Goal: Task Accomplishment & Management: Manage account settings

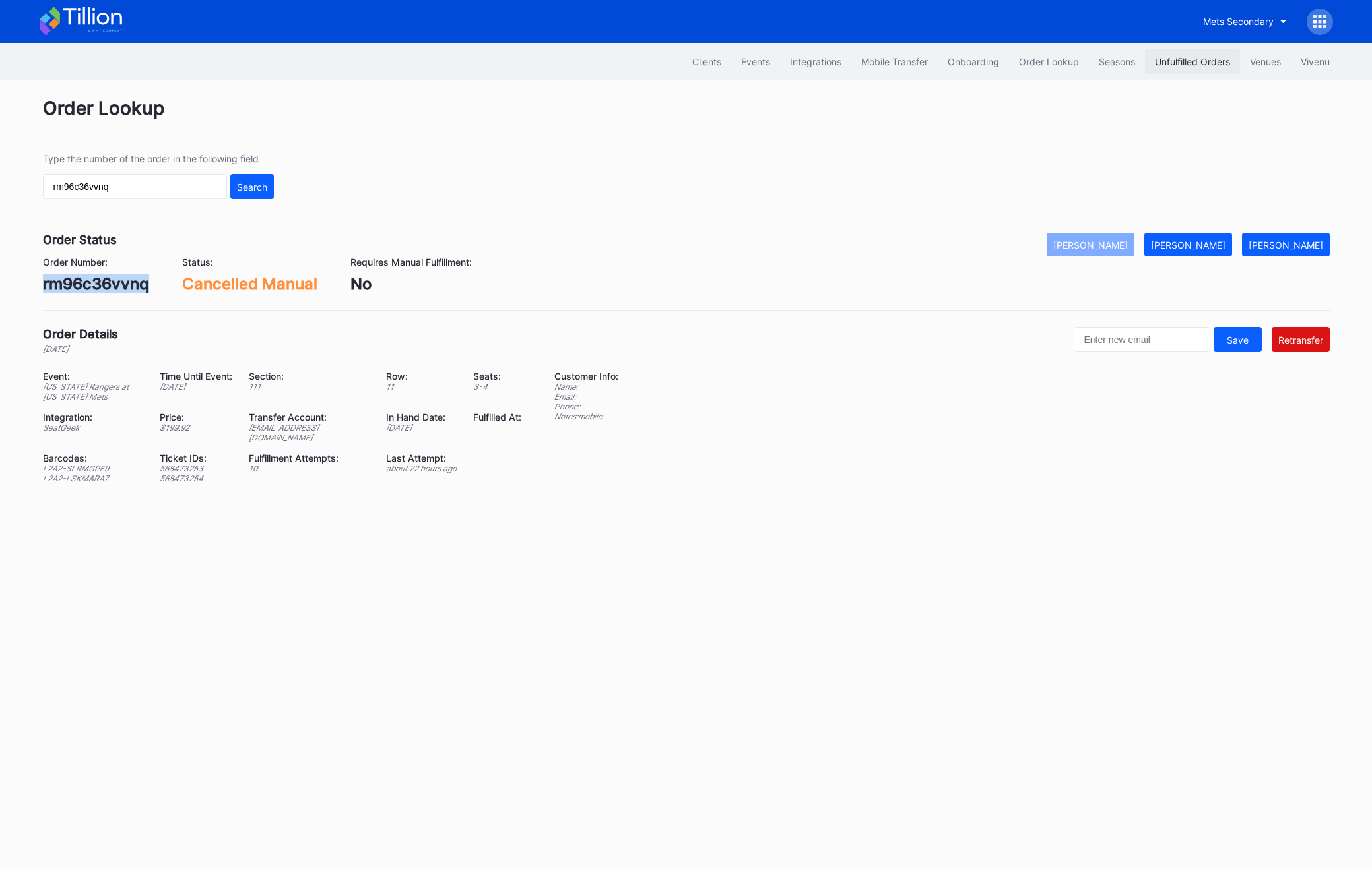
click at [1163, 49] on button "Unfulfilled Orders" at bounding box center [1191, 61] width 95 height 25
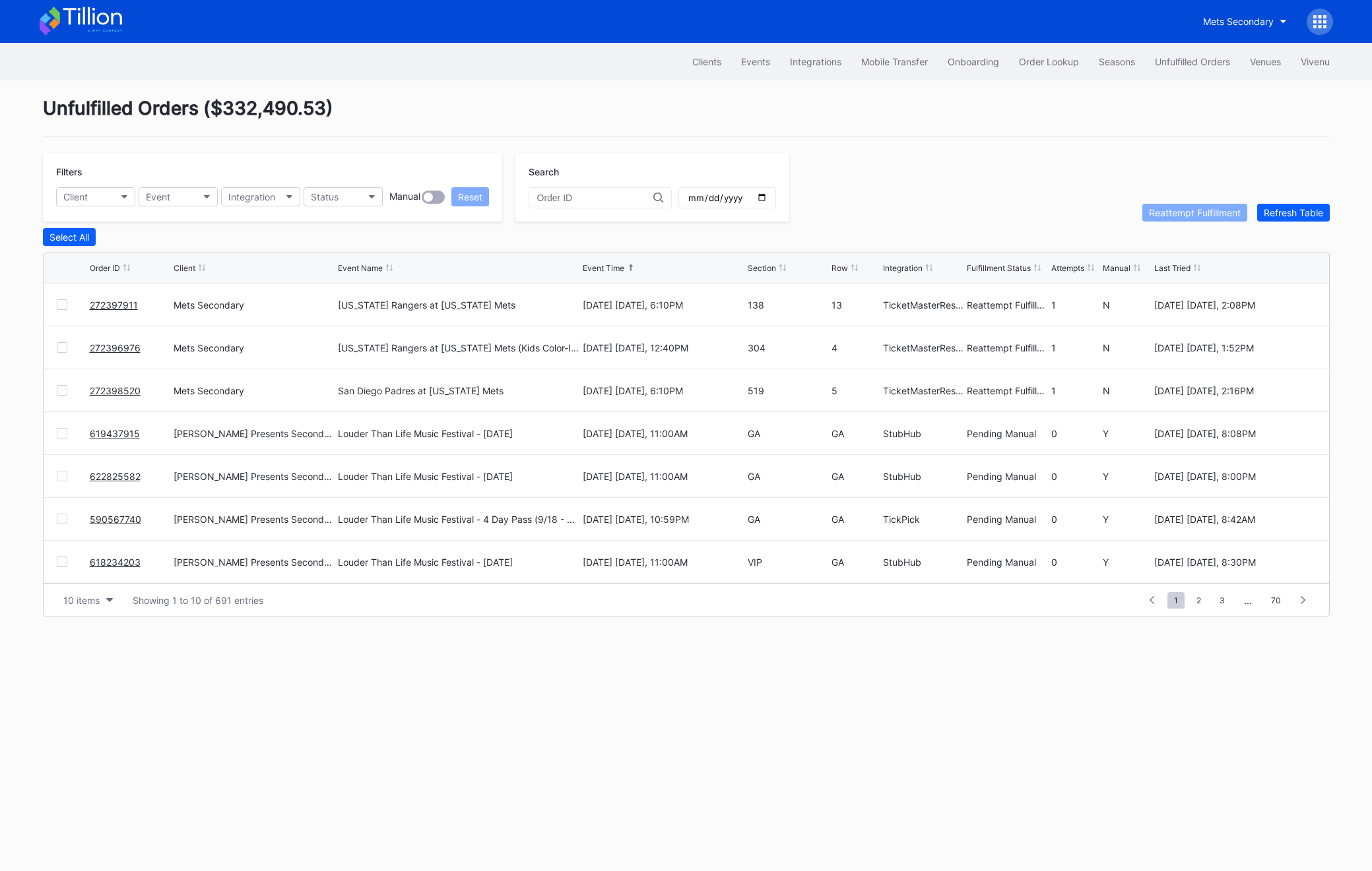
click at [1295, 202] on div "Filters Client Event Integration Status Manual Reset Search Reattempt Fulfillme…" at bounding box center [686, 188] width 1287 height 69
click at [1295, 213] on div "Refresh Table" at bounding box center [1292, 212] width 59 height 11
click at [111, 305] on link "75527991" at bounding box center [111, 304] width 44 height 11
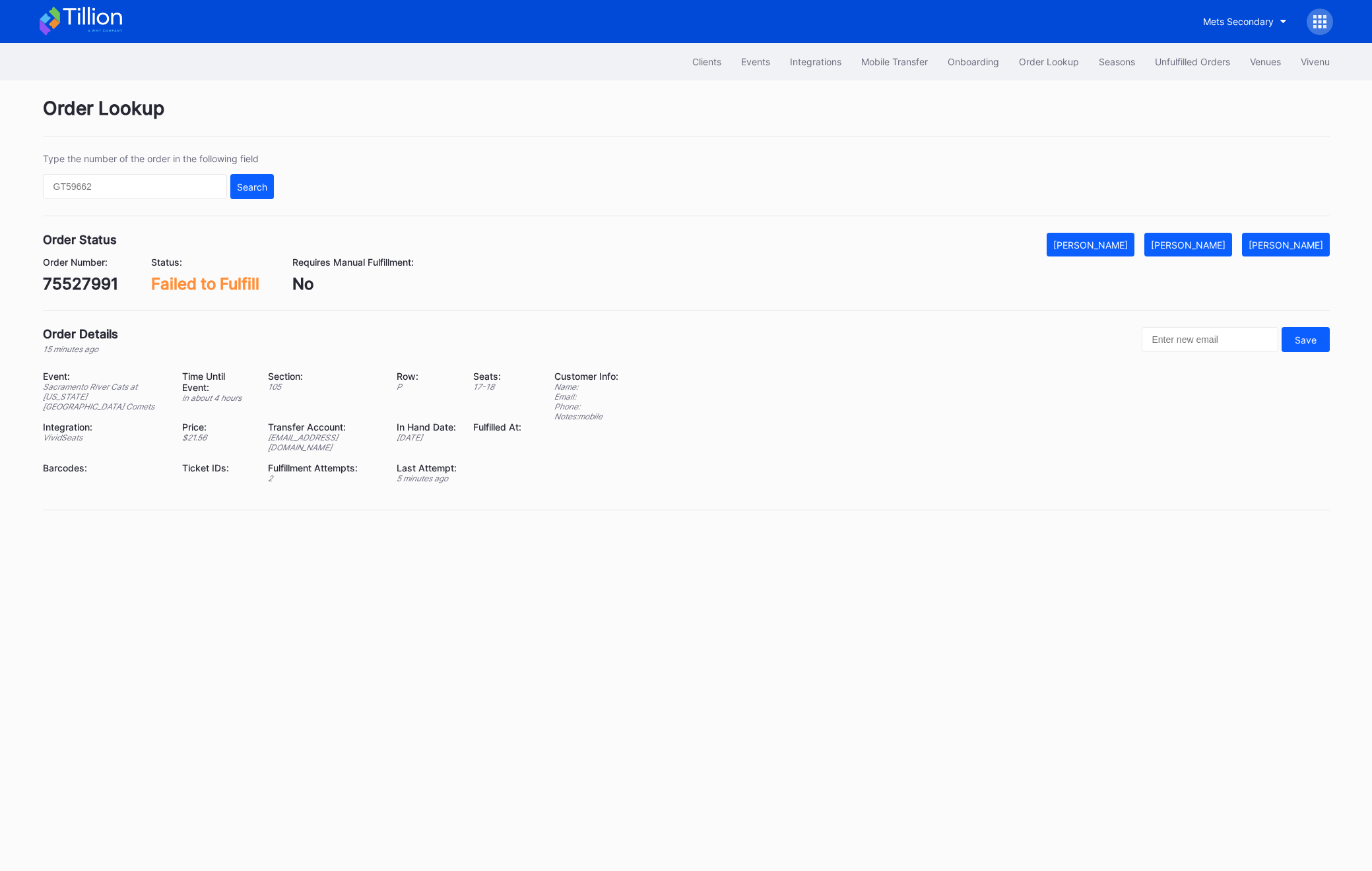
click at [95, 283] on div "75527991" at bounding box center [81, 283] width 76 height 19
copy div "75527991"
click at [1232, 241] on button "[PERSON_NAME]" at bounding box center [1187, 245] width 87 height 24
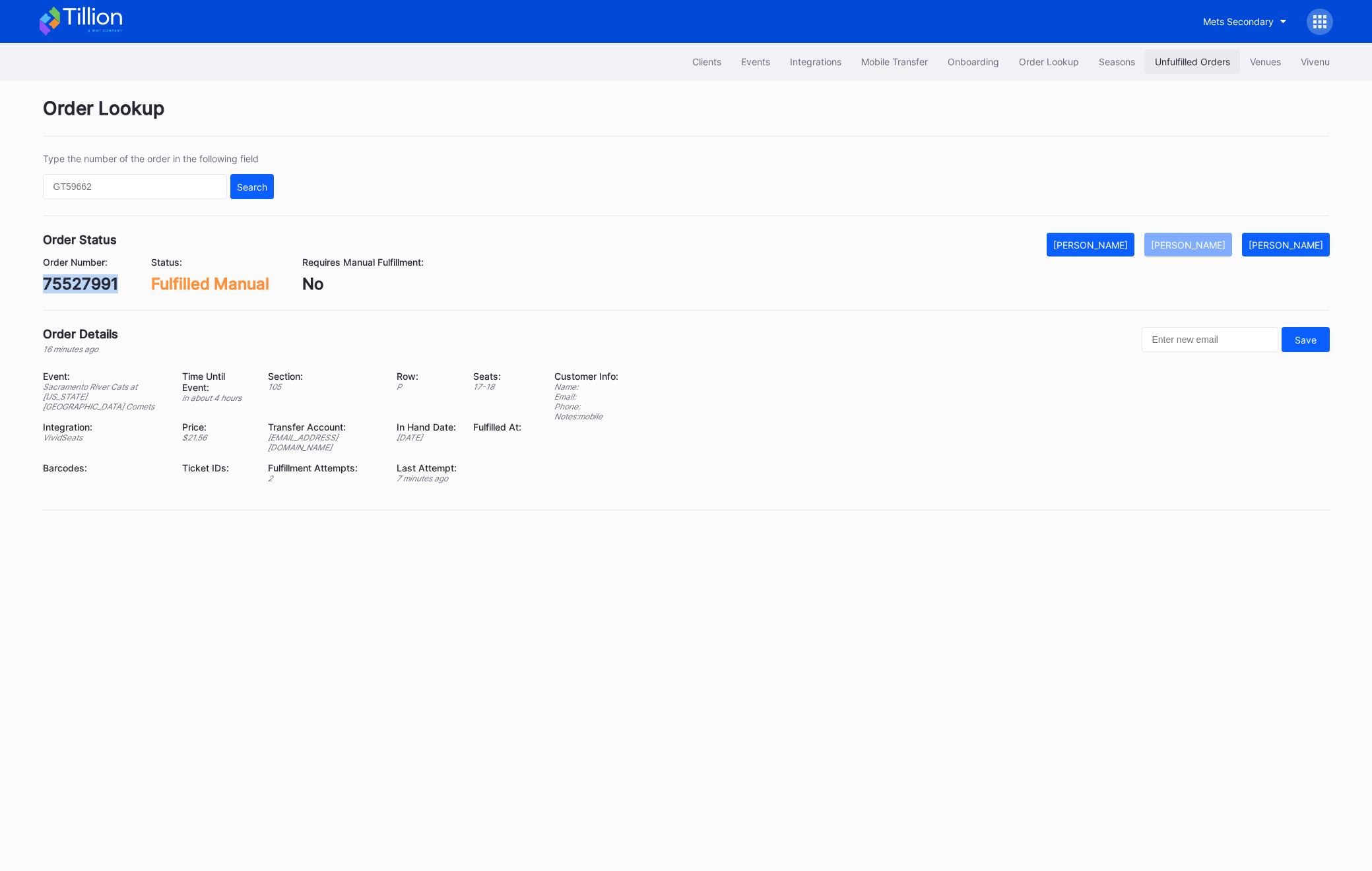
click at [1199, 68] on div "Unfulfilled Orders" at bounding box center [1192, 61] width 76 height 11
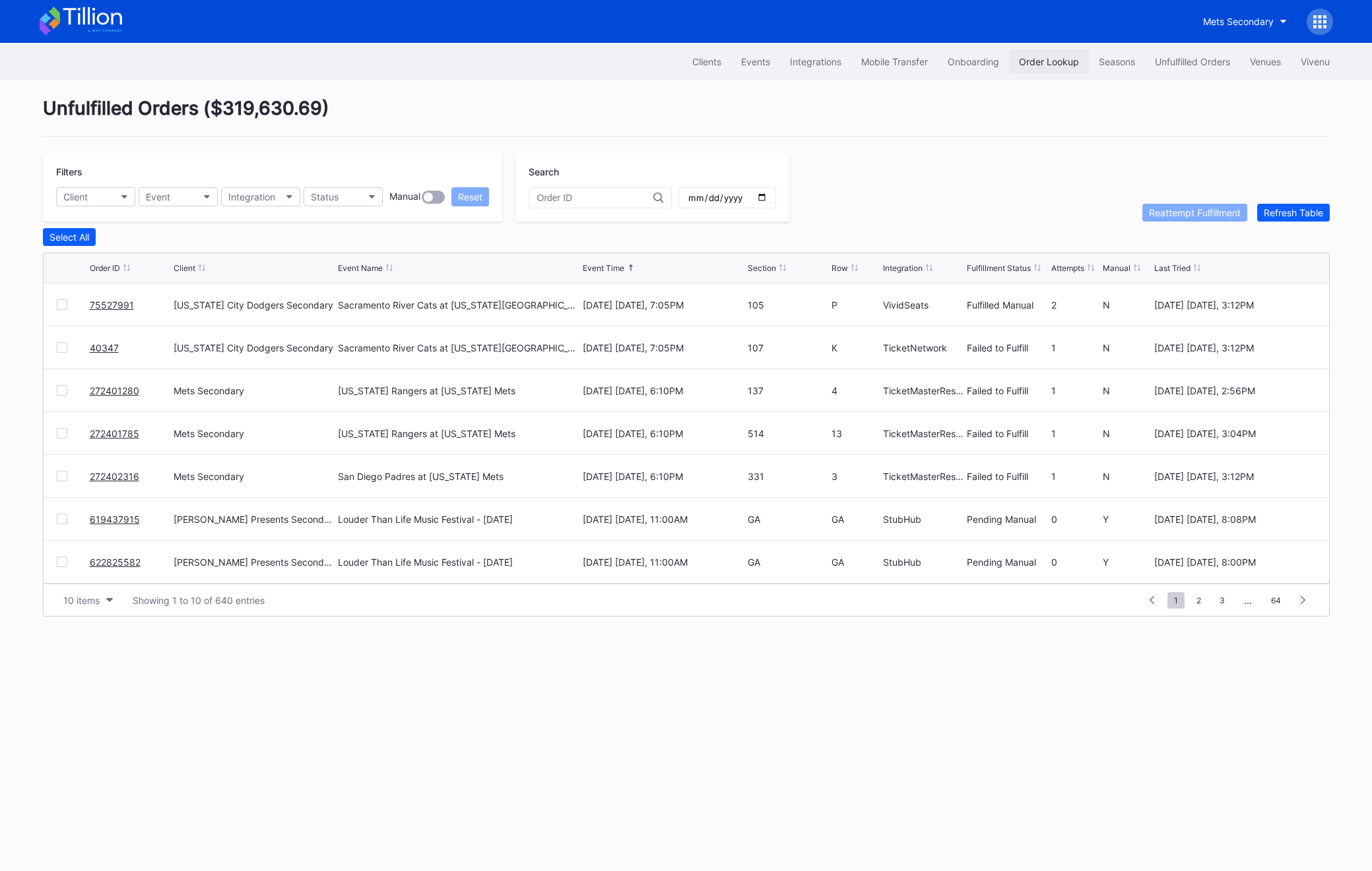
click at [1058, 63] on div "Order Lookup" at bounding box center [1048, 61] width 60 height 11
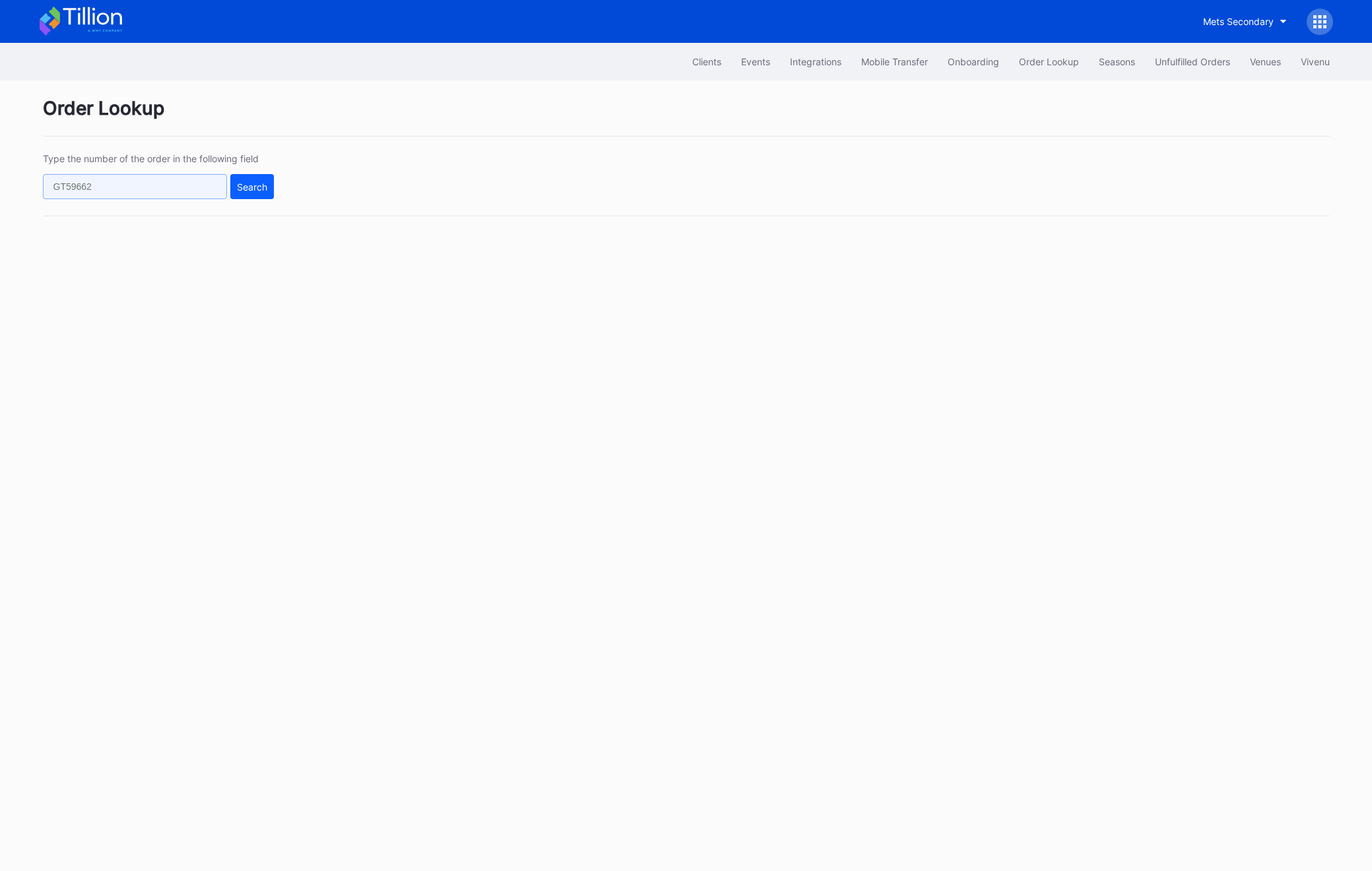
click at [139, 182] on input "text" at bounding box center [135, 187] width 184 height 26
paste input "50746356"
click at [270, 182] on button "Search" at bounding box center [251, 187] width 43 height 26
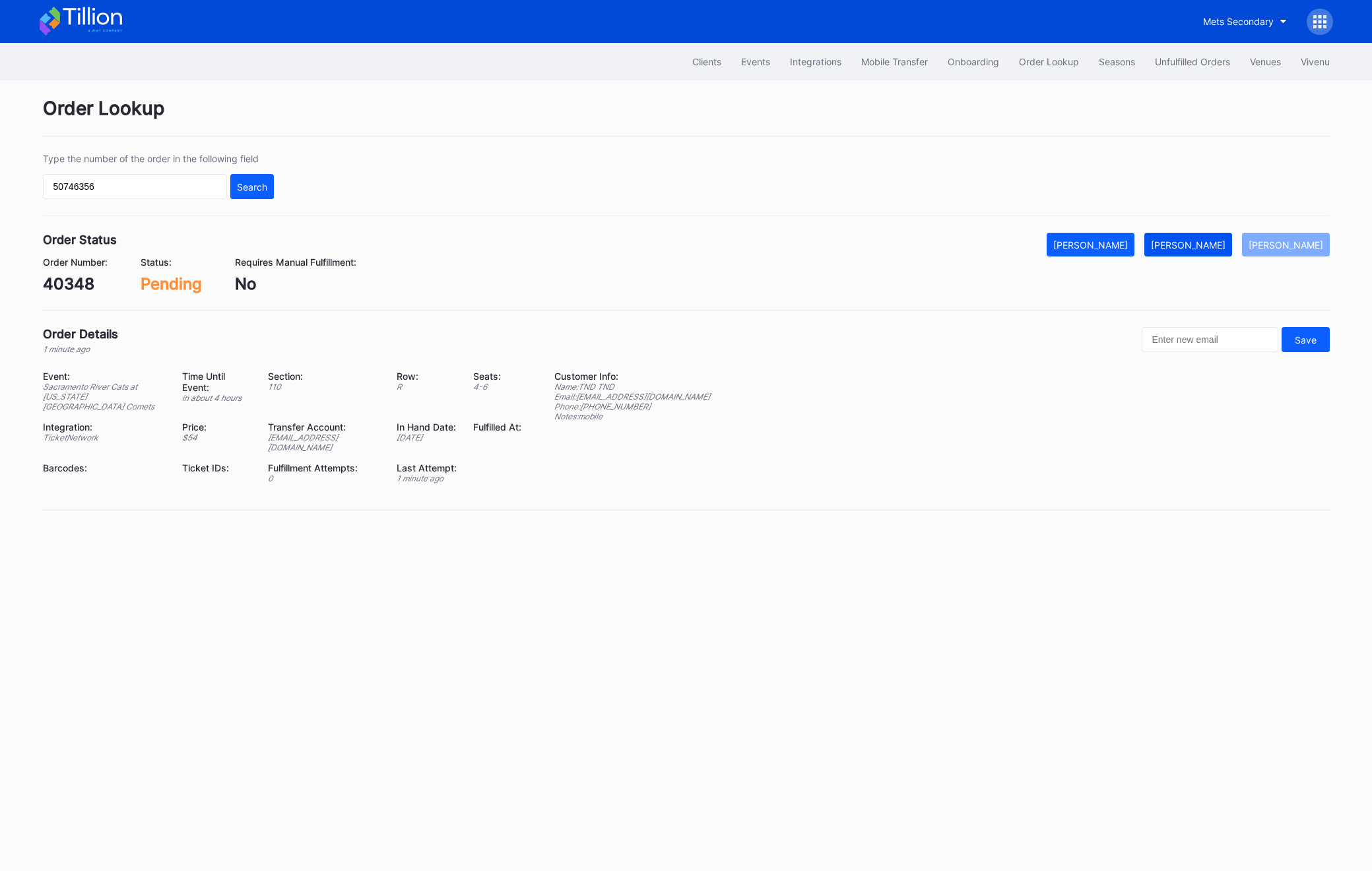
click at [1200, 235] on button "[PERSON_NAME]" at bounding box center [1187, 245] width 87 height 24
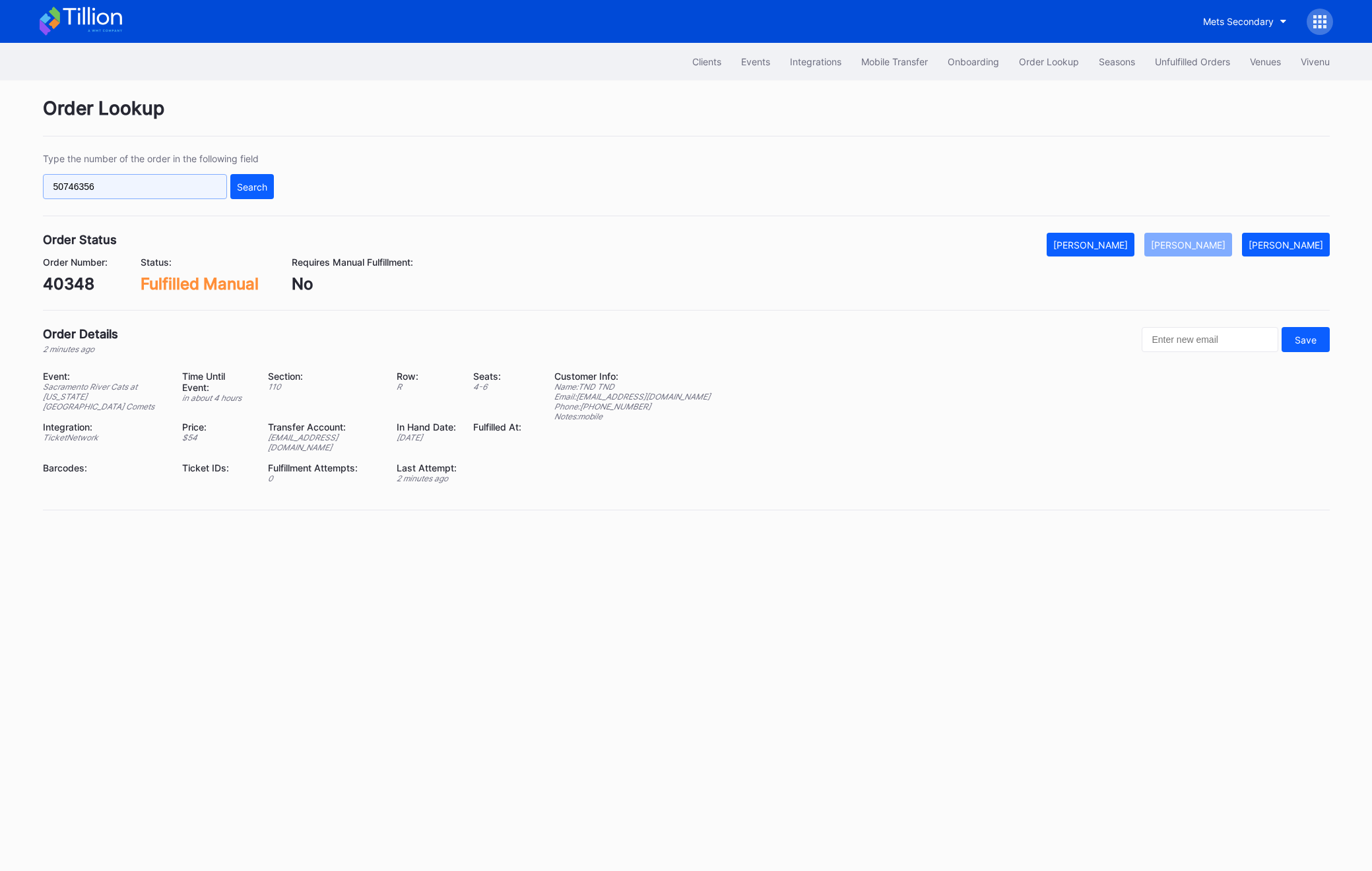
click at [105, 188] on input "50746356" at bounding box center [135, 187] width 184 height 26
paste input "274"
type input "50746274"
click at [258, 191] on div "Search" at bounding box center [251, 187] width 30 height 11
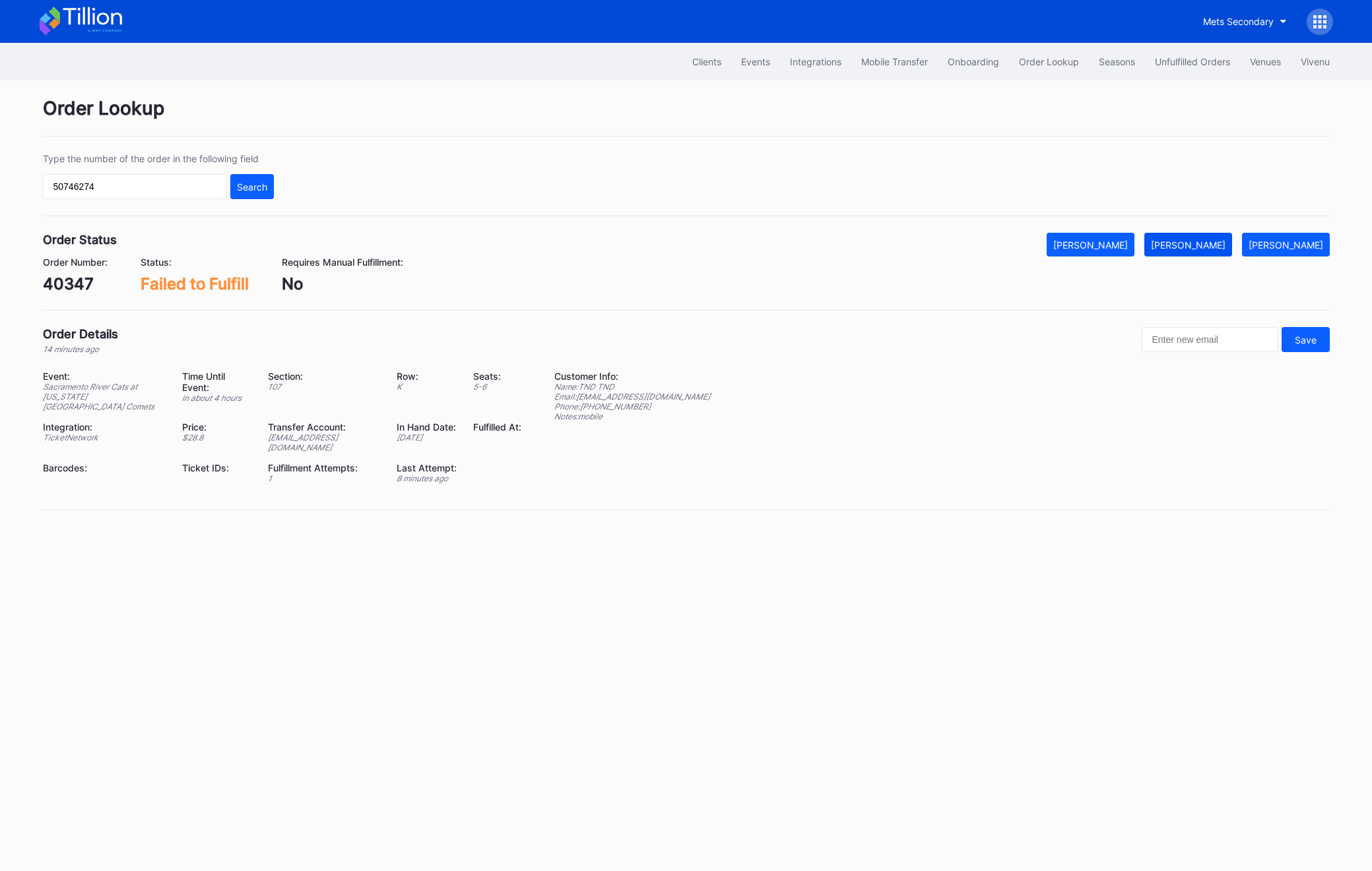
click at [1190, 240] on div "[PERSON_NAME]" at bounding box center [1187, 245] width 75 height 11
click at [1187, 61] on div "Unfulfilled Orders" at bounding box center [1192, 61] width 76 height 11
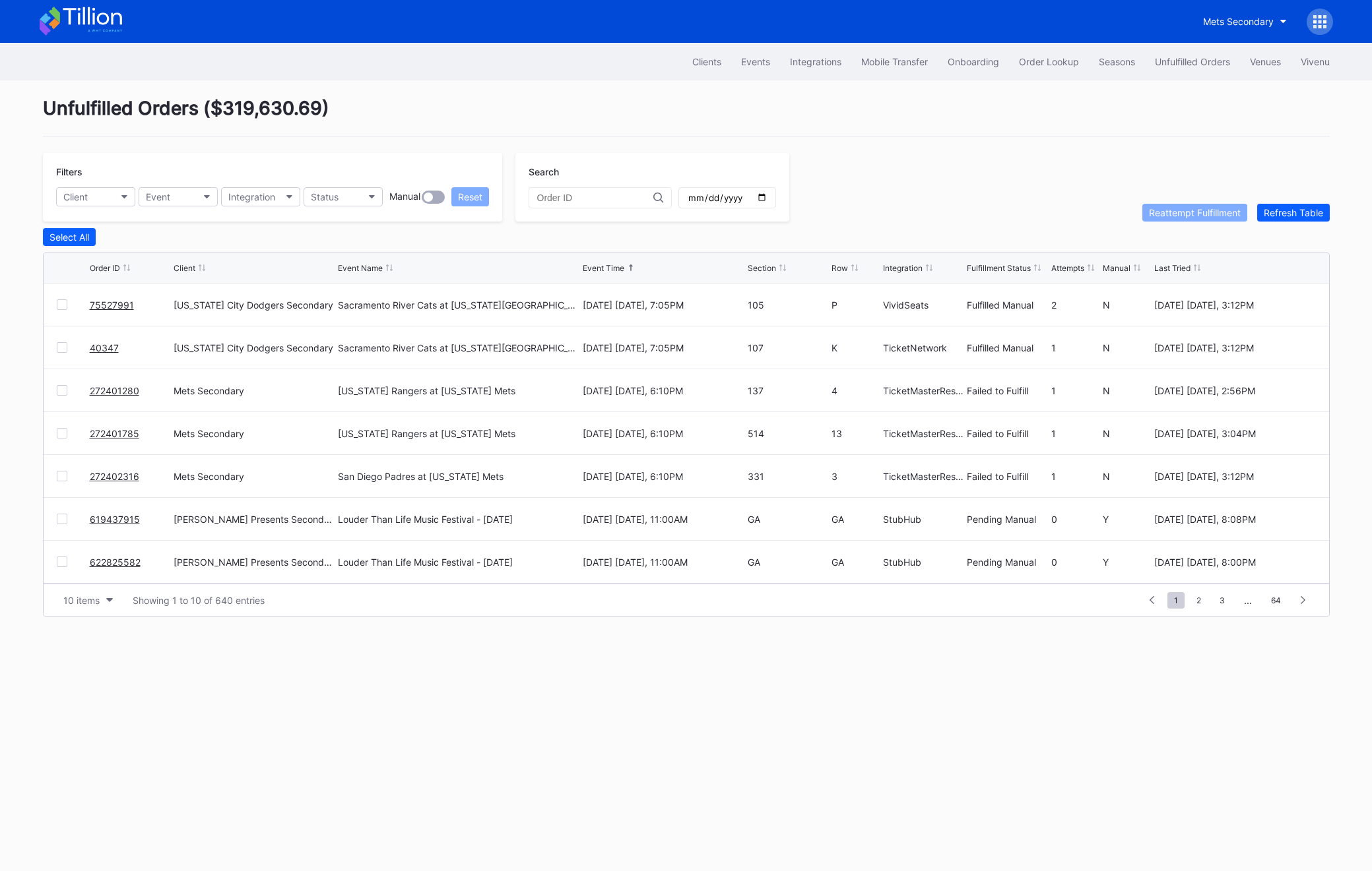
click at [1187, 61] on div "Unfulfilled Orders" at bounding box center [1192, 61] width 76 height 11
click at [1309, 207] on div "Refresh Table" at bounding box center [1292, 212] width 59 height 11
click at [1296, 208] on div "Refresh Table" at bounding box center [1292, 212] width 59 height 11
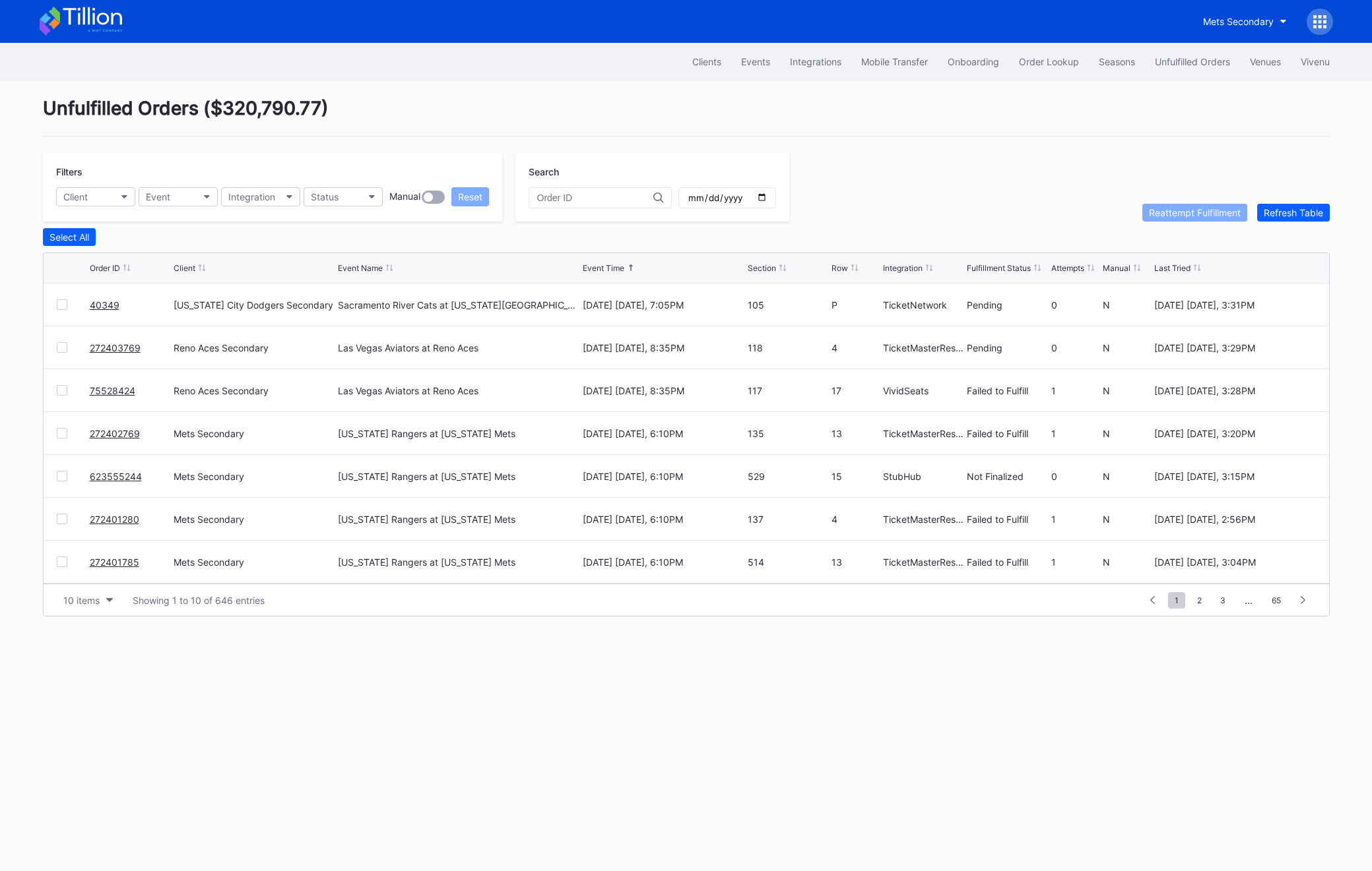
click at [99, 303] on link "40349" at bounding box center [104, 304] width 29 height 11
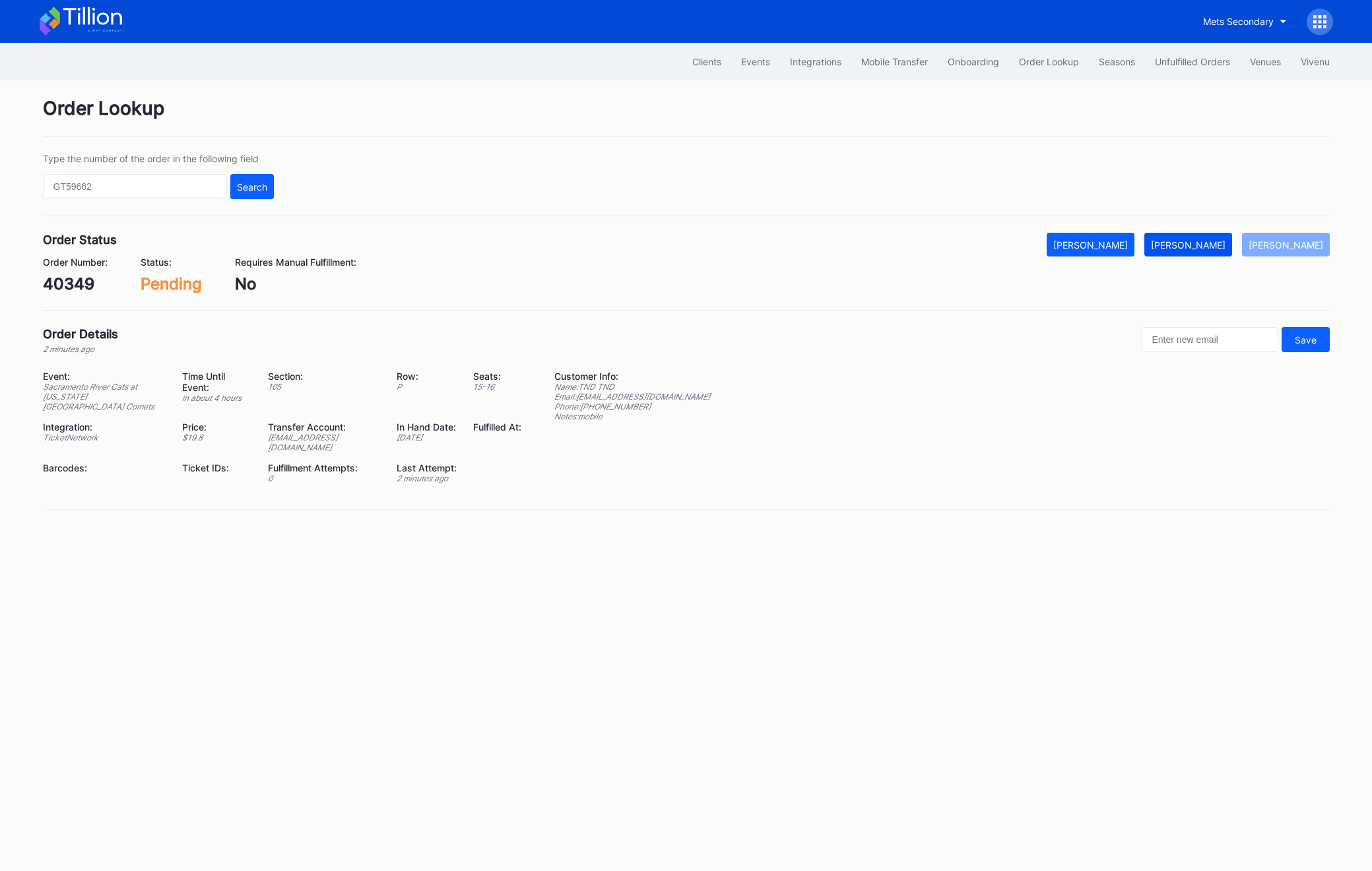
click at [1218, 245] on div "[PERSON_NAME]" at bounding box center [1187, 245] width 75 height 11
click at [1181, 64] on div "Unfulfilled Orders" at bounding box center [1192, 61] width 76 height 11
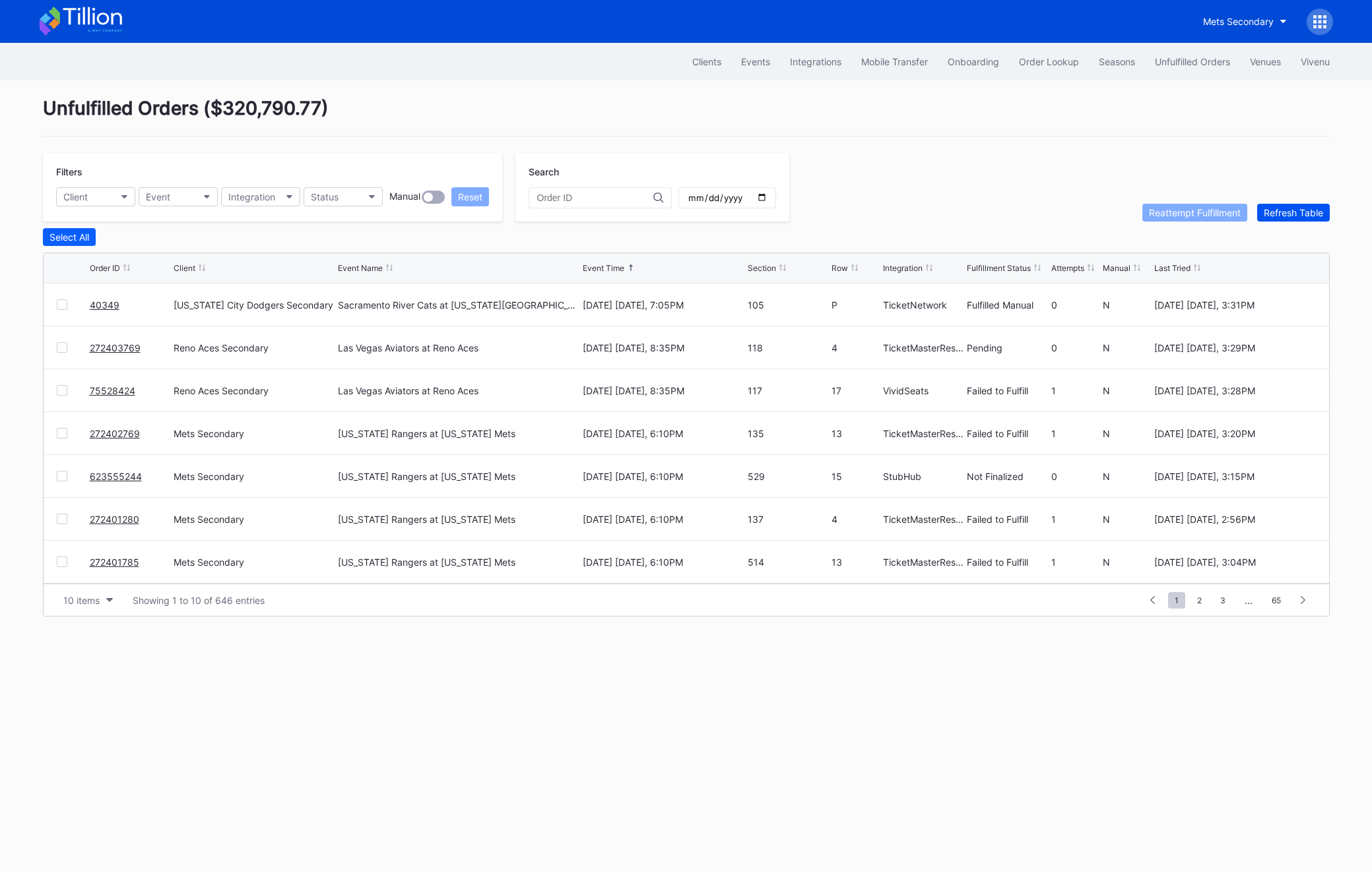
click at [1319, 207] on div "Refresh Table" at bounding box center [1292, 212] width 59 height 11
